Goal: Task Accomplishment & Management: Use online tool/utility

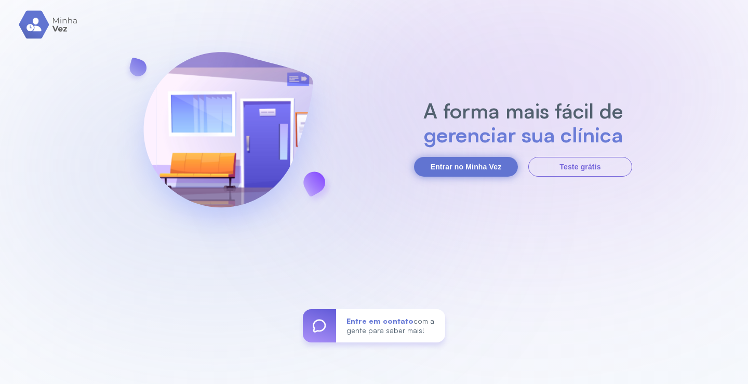
click at [459, 162] on button "Entrar no Minha Vez" at bounding box center [466, 167] width 104 height 20
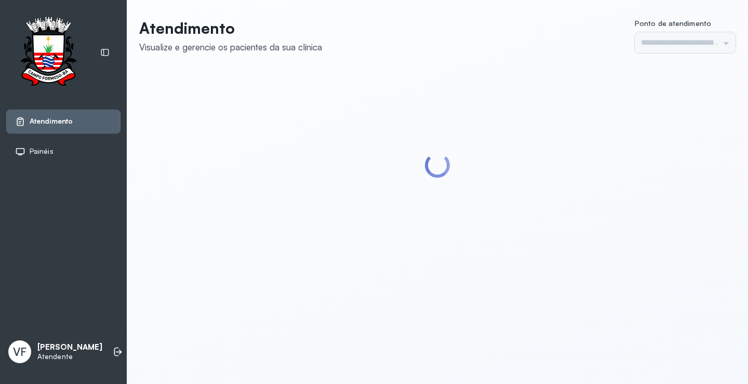
type input "*********"
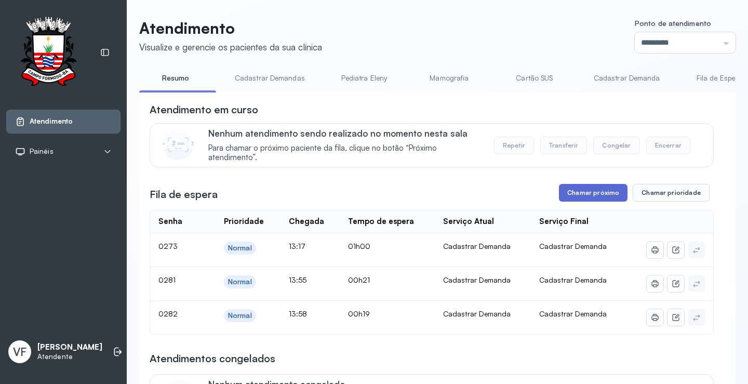
click at [587, 191] on button "Chamar próximo" at bounding box center [593, 193] width 69 height 18
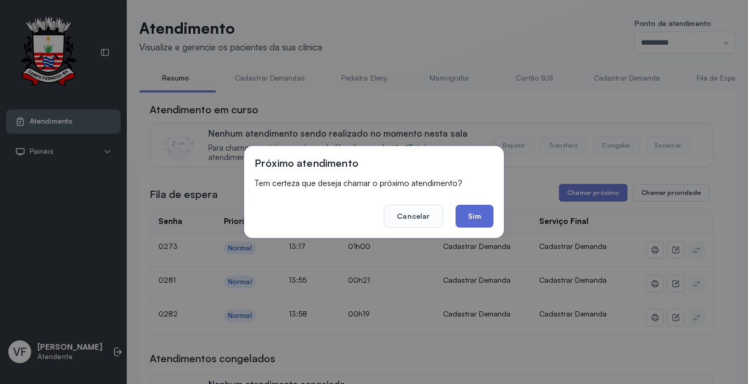
click at [481, 212] on button "Sim" at bounding box center [475, 216] width 38 height 23
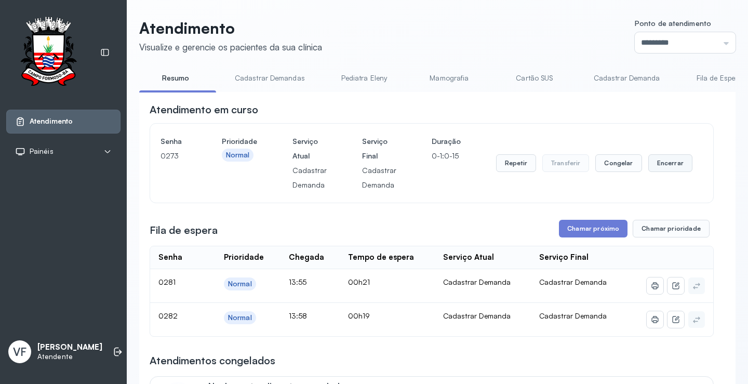
click at [664, 163] on button "Encerrar" at bounding box center [670, 163] width 44 height 18
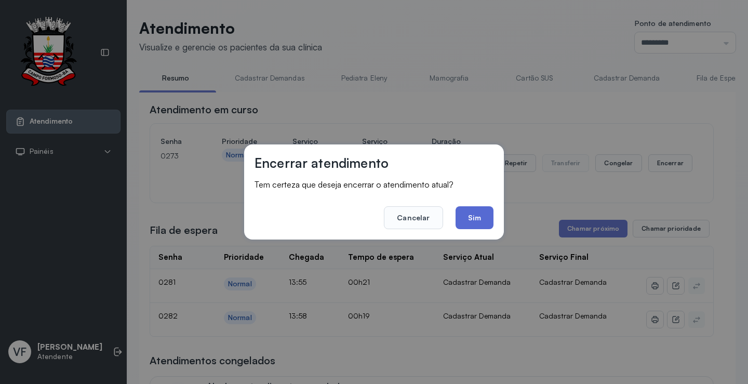
click at [473, 215] on button "Sim" at bounding box center [475, 217] width 38 height 23
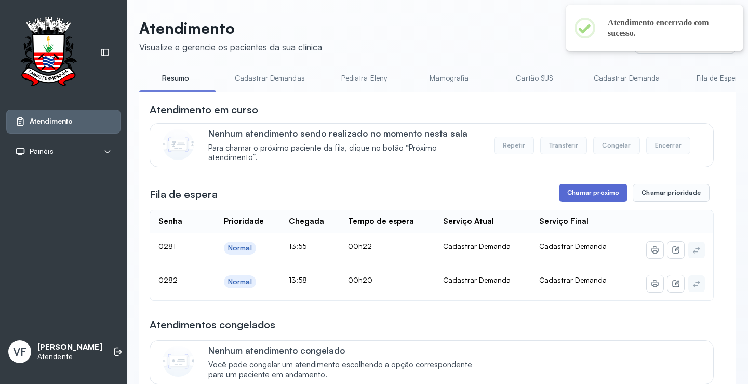
click at [583, 192] on button "Chamar próximo" at bounding box center [593, 193] width 69 height 18
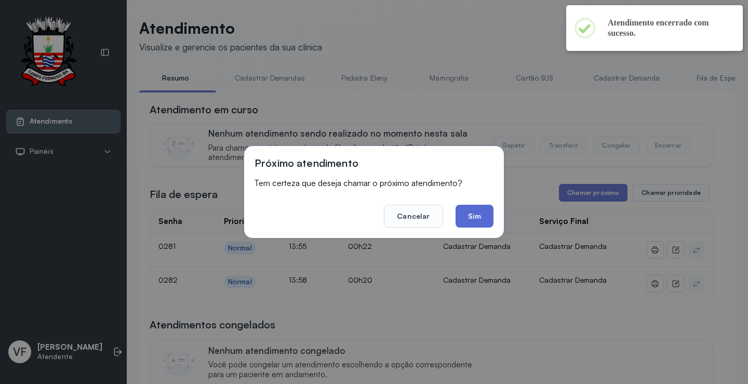
click at [482, 211] on button "Sim" at bounding box center [475, 216] width 38 height 23
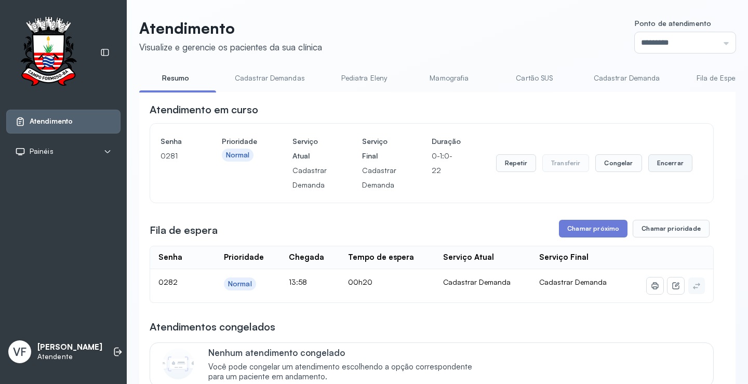
click at [663, 158] on button "Encerrar" at bounding box center [670, 163] width 44 height 18
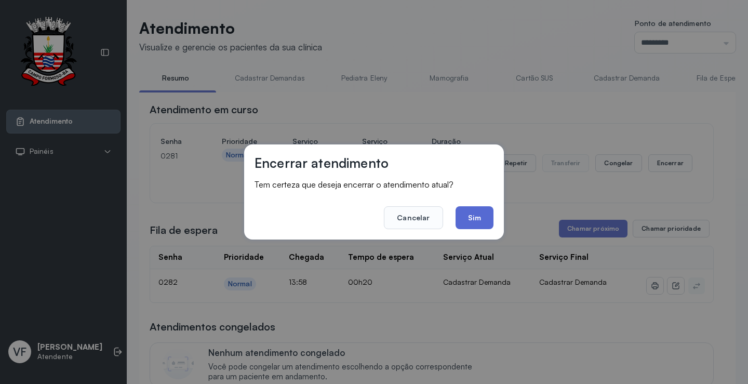
click at [470, 211] on button "Sim" at bounding box center [475, 217] width 38 height 23
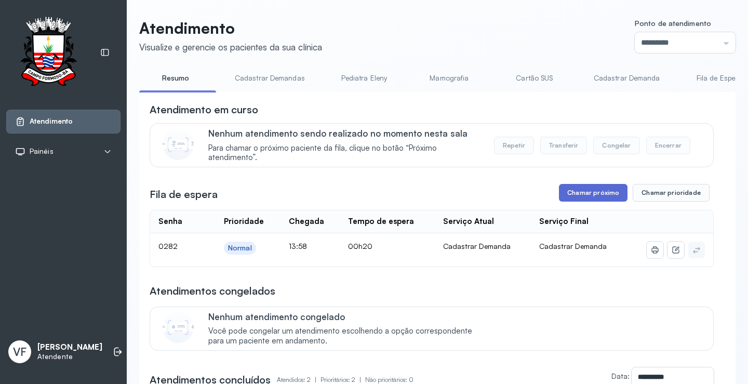
click at [586, 189] on button "Chamar próximo" at bounding box center [593, 193] width 69 height 18
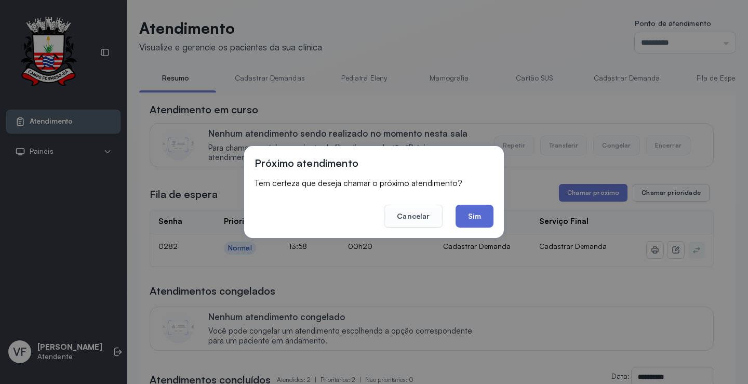
click at [477, 211] on button "Sim" at bounding box center [475, 216] width 38 height 23
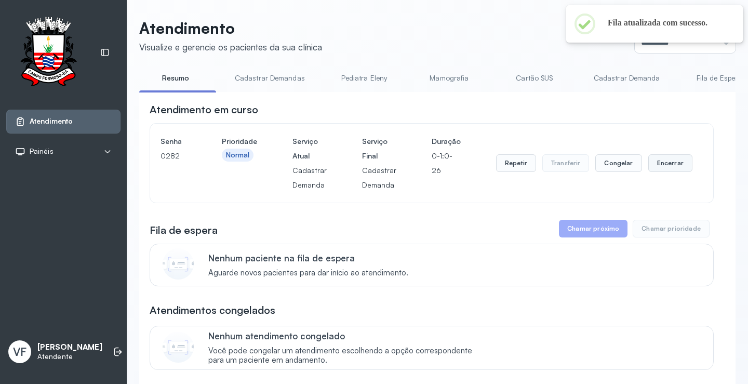
click at [660, 160] on button "Encerrar" at bounding box center [670, 163] width 44 height 18
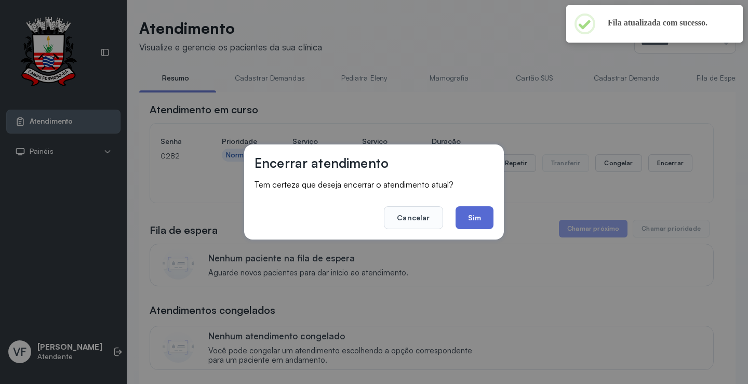
click at [471, 217] on button "Sim" at bounding box center [475, 217] width 38 height 23
